Goal: Find contact information: Find contact information

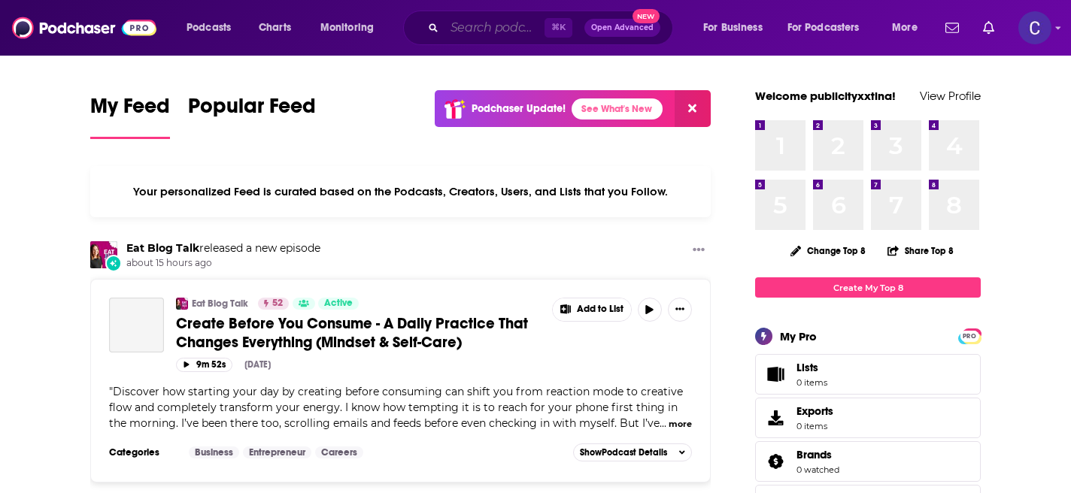
click at [501, 23] on input "Search podcasts, credits, & more..." at bounding box center [494, 28] width 100 height 24
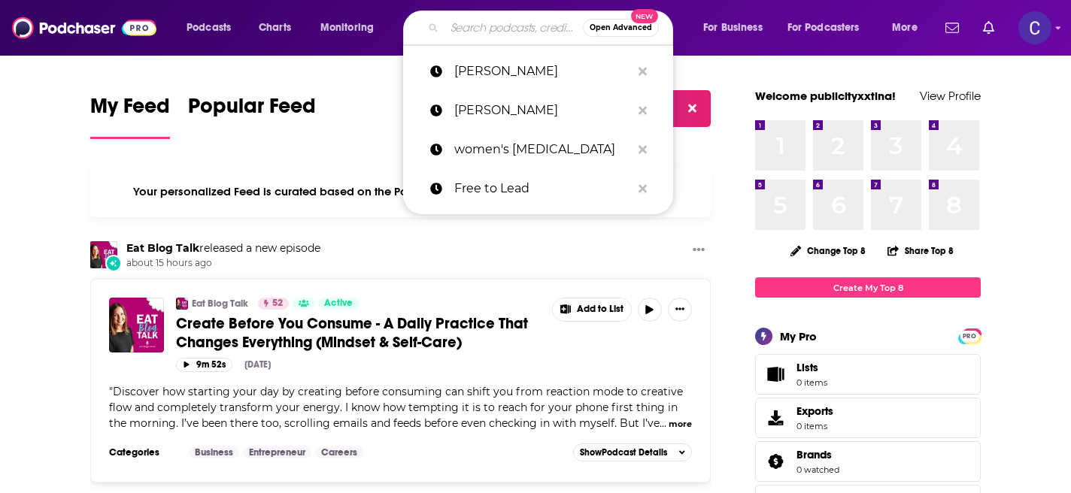
paste input "Paris Le Maistre"
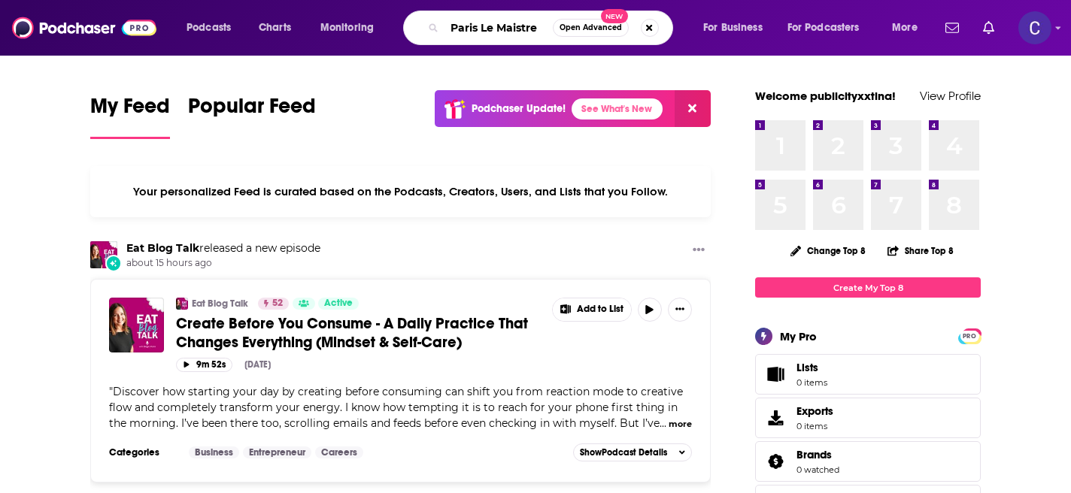
type input "Paris Le Maistre"
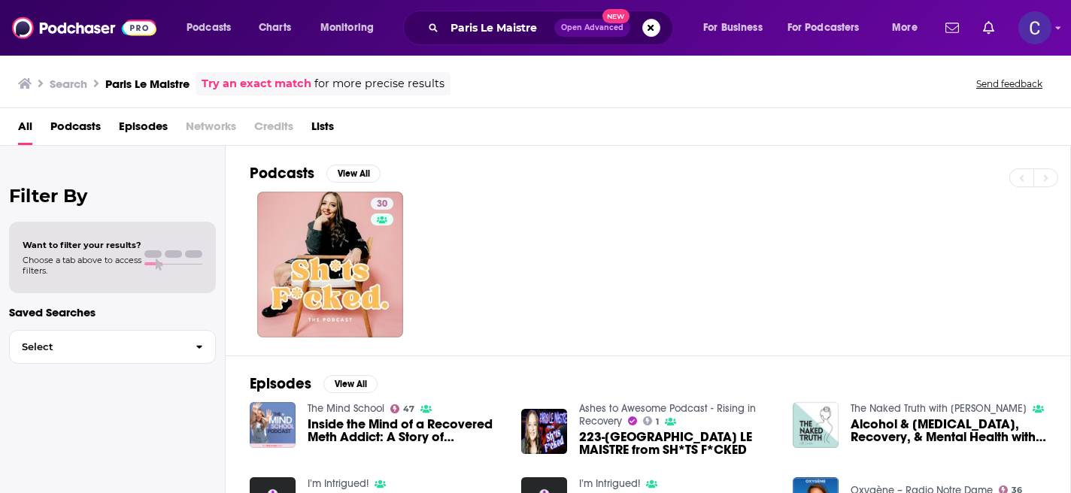
scroll to position [137, 0]
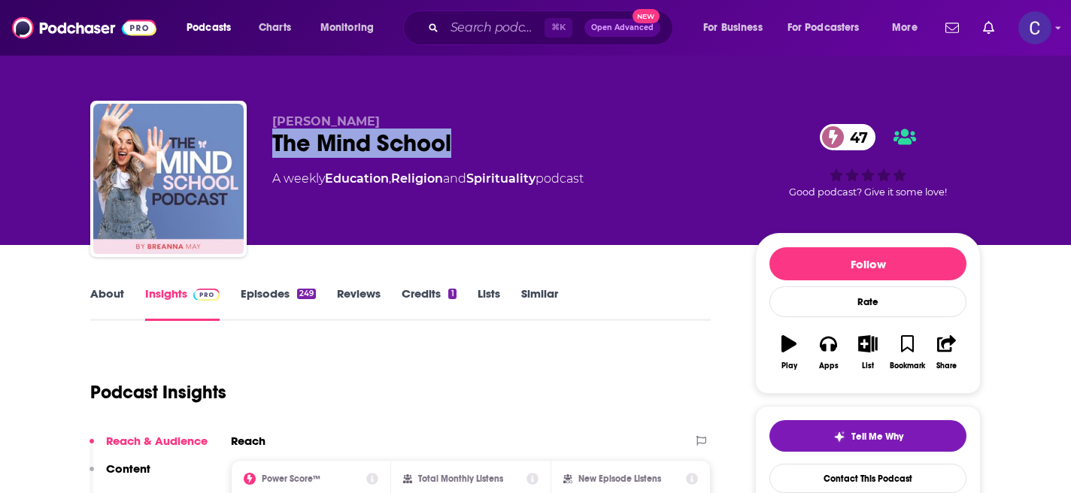
drag, startPoint x: 271, startPoint y: 138, endPoint x: 504, endPoint y: 138, distance: 232.3
click at [504, 138] on div "The Mind School 47" at bounding box center [501, 143] width 459 height 29
copy h2 "The Mind School"
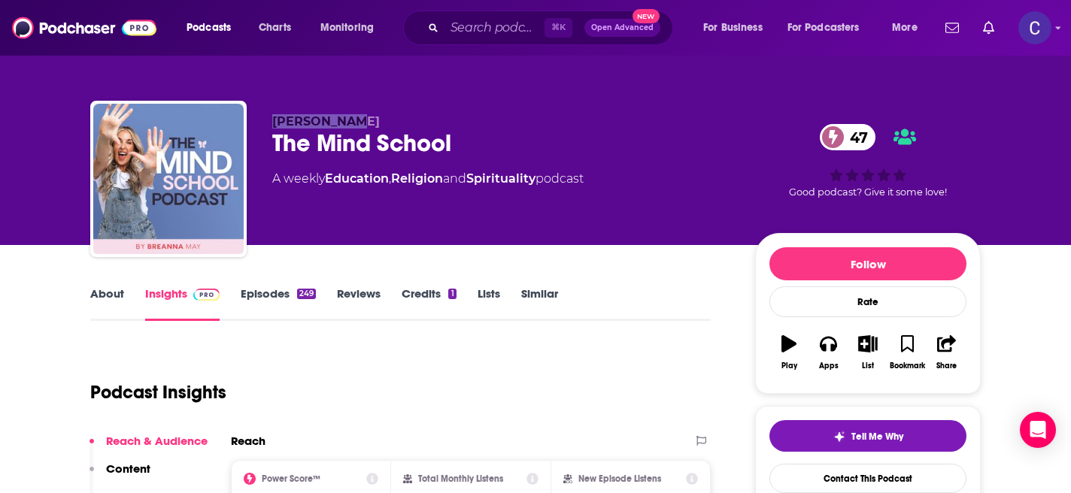
drag, startPoint x: 272, startPoint y: 118, endPoint x: 405, endPoint y: 118, distance: 132.3
click at [405, 118] on div "Breanna May The Mind School 47 A weekly Education , Religion and Spirituality p…" at bounding box center [535, 182] width 890 height 162
copy span "[PERSON_NAME]"
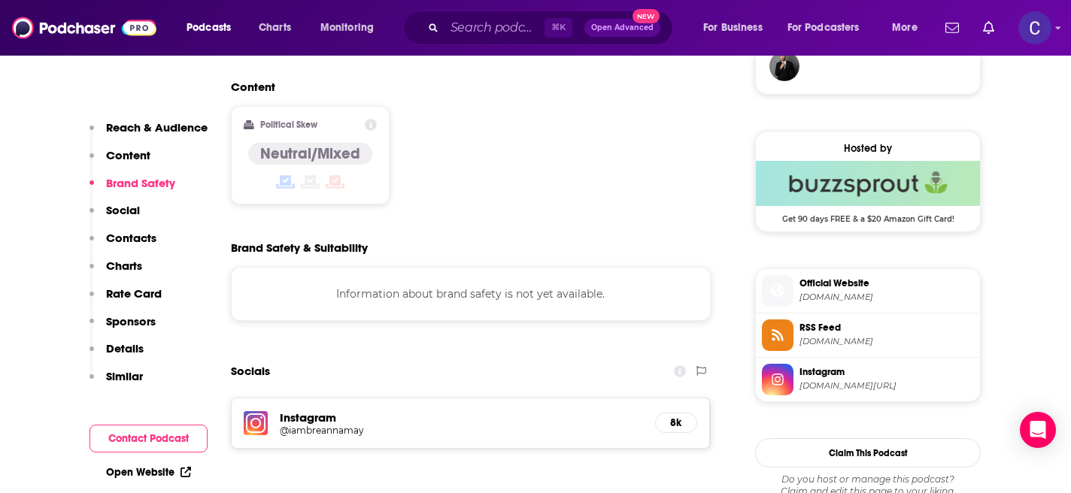
click at [555, 411] on h5 "Instagram" at bounding box center [461, 418] width 363 height 14
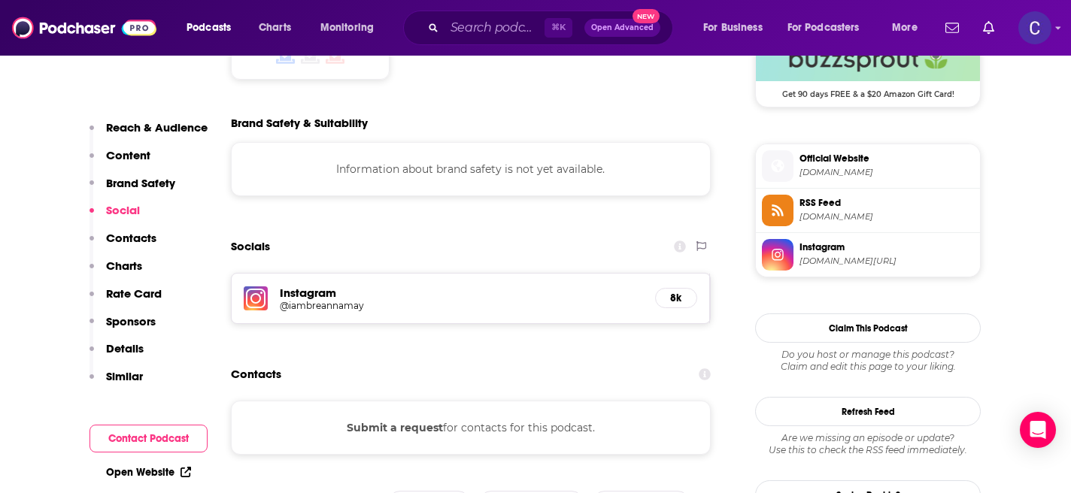
scroll to position [1269, 0]
